Goal: Check status

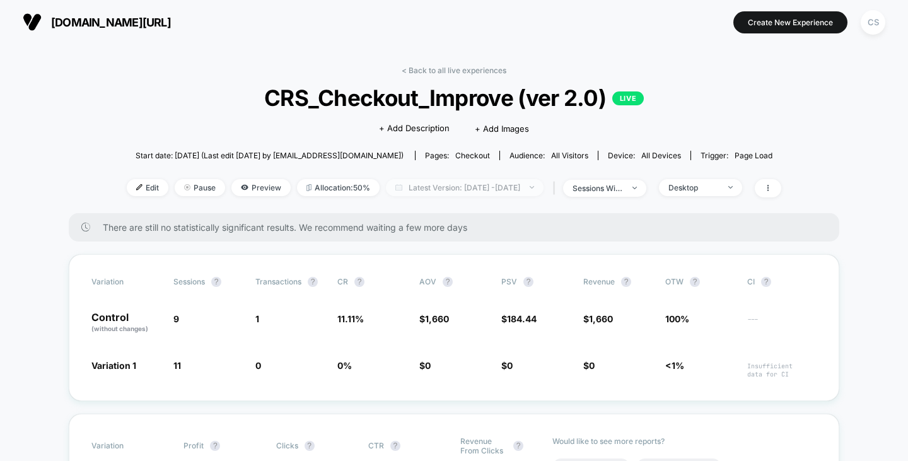
click at [465, 188] on span "Latest Version: Sep 7, 2025 - Sep 10, 2025" at bounding box center [465, 187] width 158 height 17
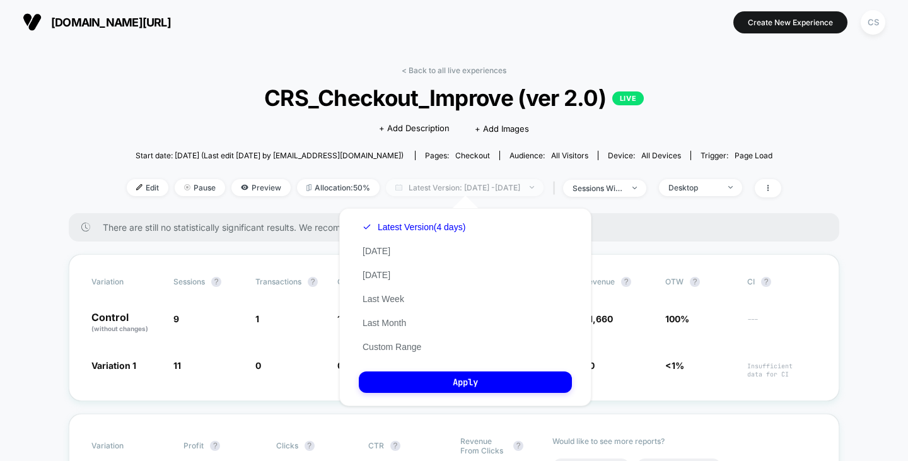
click at [465, 188] on span "Latest Version: Sep 7, 2025 - Sep 10, 2025" at bounding box center [465, 187] width 158 height 17
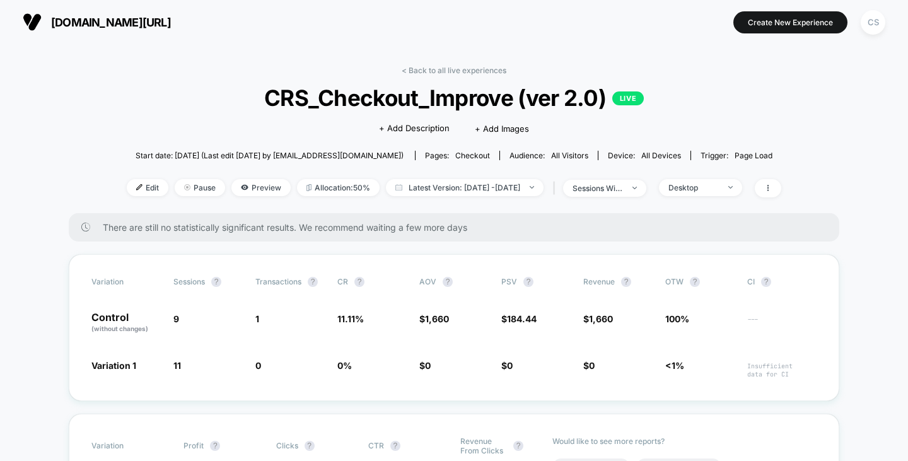
click at [680, 176] on div "< Back to all live experiences CRS_Checkout_Improve (ver 2.0) LIVE Click to edi…" at bounding box center [454, 139] width 654 height 147
click at [698, 186] on div "Desktop" at bounding box center [693, 187] width 50 height 9
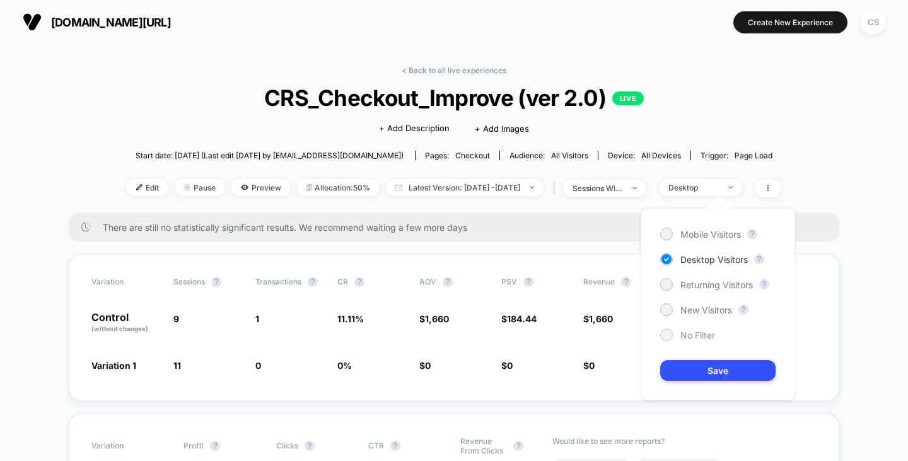
click at [686, 335] on span "No Filter" at bounding box center [697, 335] width 35 height 11
click at [702, 371] on button "Save" at bounding box center [717, 370] width 115 height 21
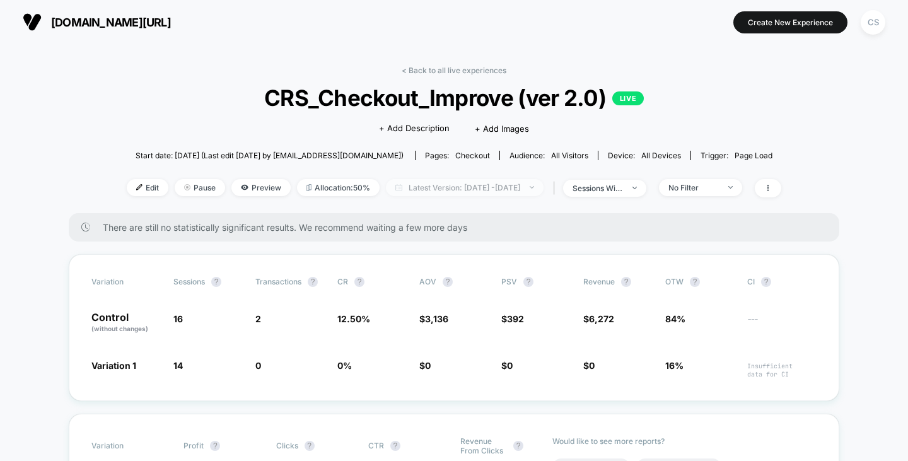
click at [494, 182] on span "Latest Version: Sep 7, 2025 - Sep 10, 2025" at bounding box center [465, 187] width 158 height 17
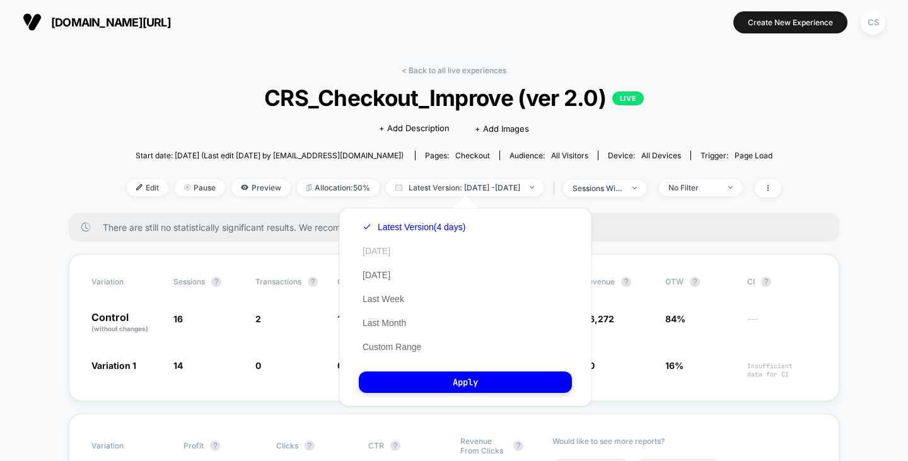
click at [383, 250] on button "Today" at bounding box center [376, 250] width 35 height 11
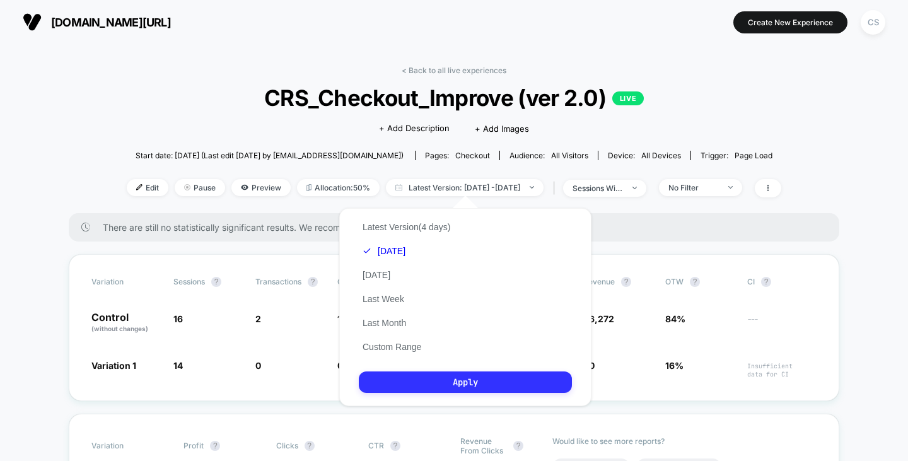
click at [418, 380] on button "Apply" at bounding box center [465, 381] width 213 height 21
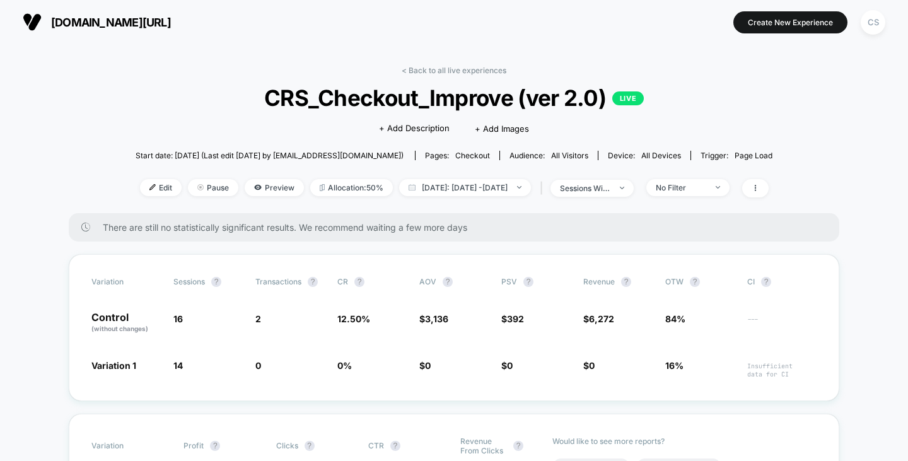
click at [462, 175] on div "< Back to all live experiences CRS_Checkout_Improve (ver 2.0) LIVE Click to edi…" at bounding box center [454, 139] width 637 height 147
click at [482, 190] on span "Today: Sep 8, 2025 - Sep 10, 2025" at bounding box center [465, 187] width 132 height 17
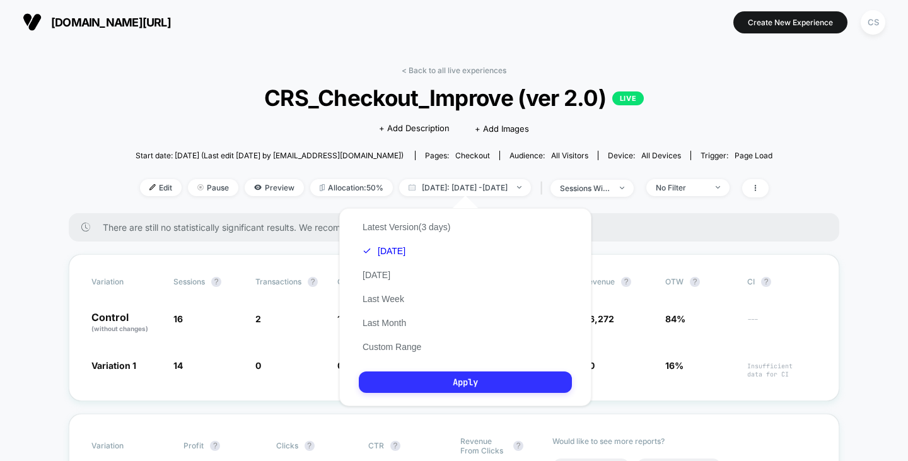
click at [417, 382] on button "Apply" at bounding box center [465, 381] width 213 height 21
